Goal: Find specific page/section: Find specific page/section

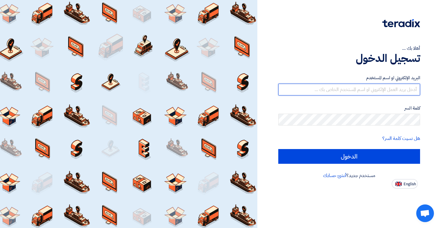
type input "[EMAIL_ADDRESS][DOMAIN_NAME]"
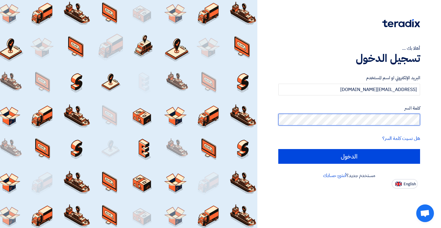
click at [349, 156] on input "الدخول" at bounding box center [349, 156] width 142 height 15
type input "Sign in"
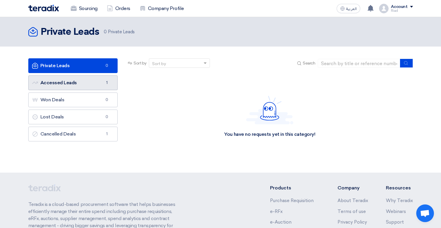
click at [72, 84] on link "Accessed Leads Accessed Leads 1" at bounding box center [73, 83] width 90 height 15
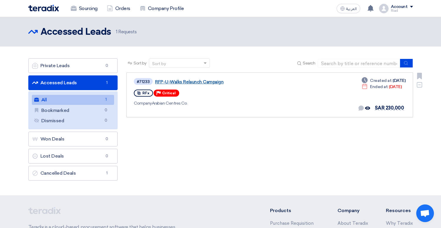
click at [164, 81] on link "RFP-U-Walks Relaunch Campaign" at bounding box center [228, 81] width 147 height 5
